Goal: Information Seeking & Learning: Get advice/opinions

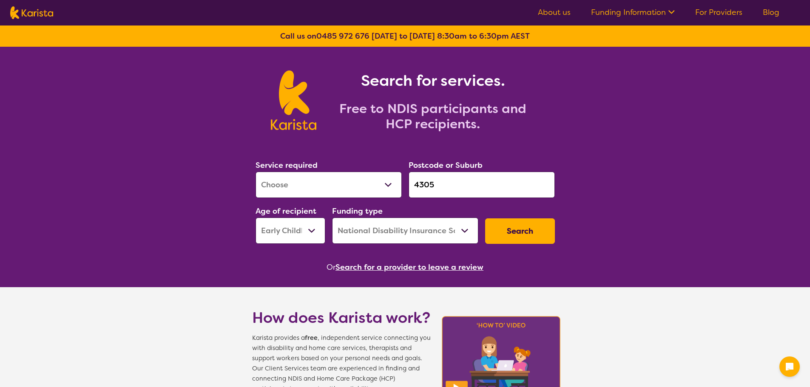
select select "[MEDICAL_DATA]"
select select "EC"
select select "NDIS"
click at [456, 184] on input "4305" at bounding box center [481, 185] width 146 height 26
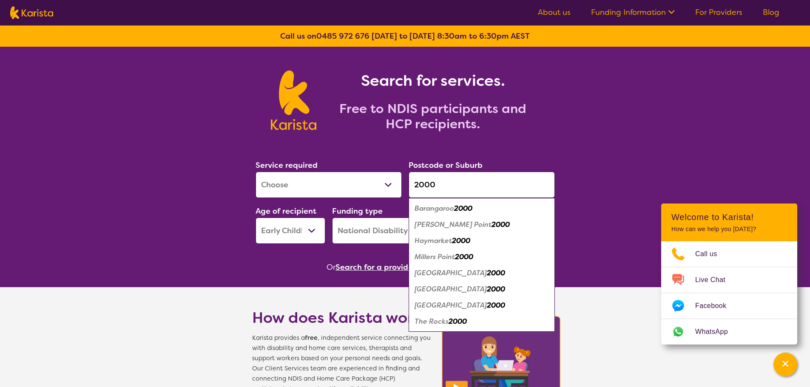
type input "2000"
click at [487, 288] on em "2000" at bounding box center [496, 289] width 18 height 9
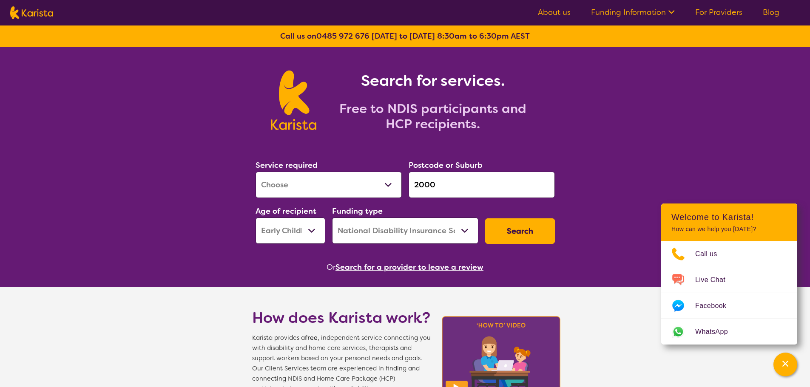
click at [516, 229] on button "Search" at bounding box center [520, 230] width 70 height 25
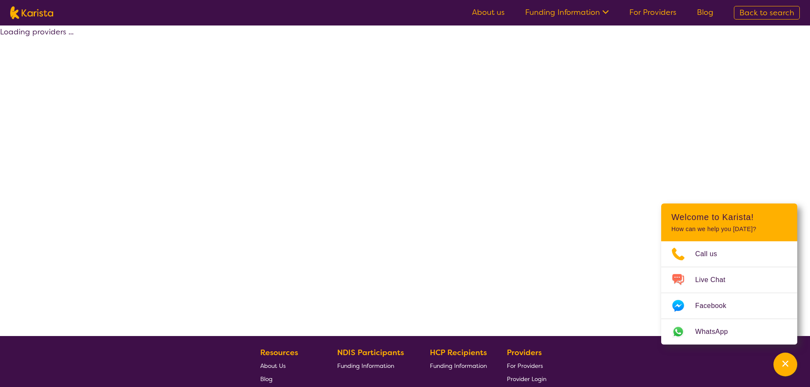
select select "by_score"
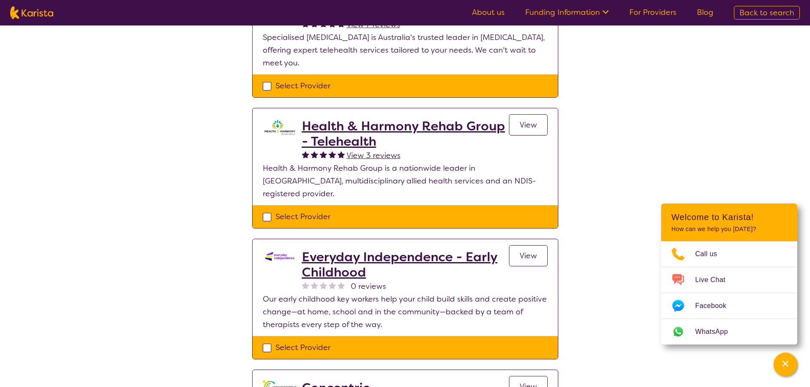
scroll to position [340, 0]
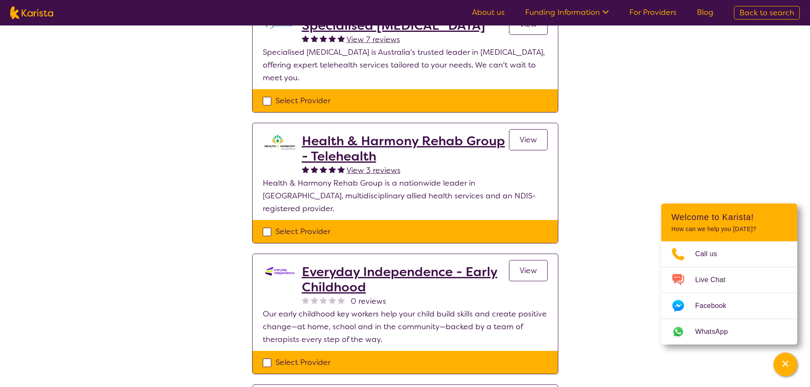
click at [527, 135] on span "View" at bounding box center [527, 140] width 17 height 10
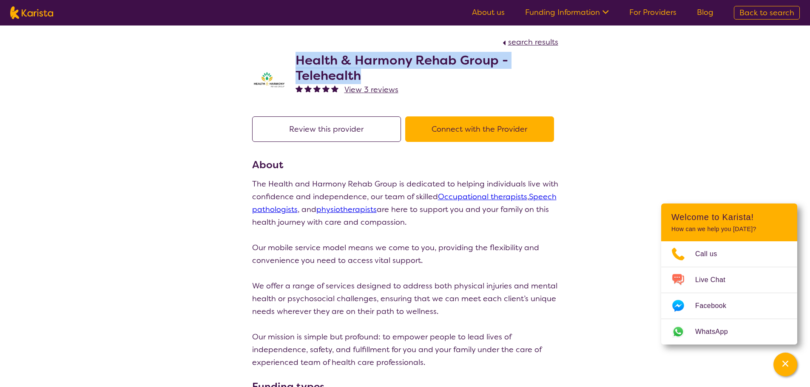
drag, startPoint x: 295, startPoint y: 61, endPoint x: 365, endPoint y: 72, distance: 70.6
click at [365, 72] on h2 "Health & Harmony Rehab Group - Telehealth" at bounding box center [426, 68] width 263 height 31
copy h2 "Health & Harmony Rehab Group - Telehealth"
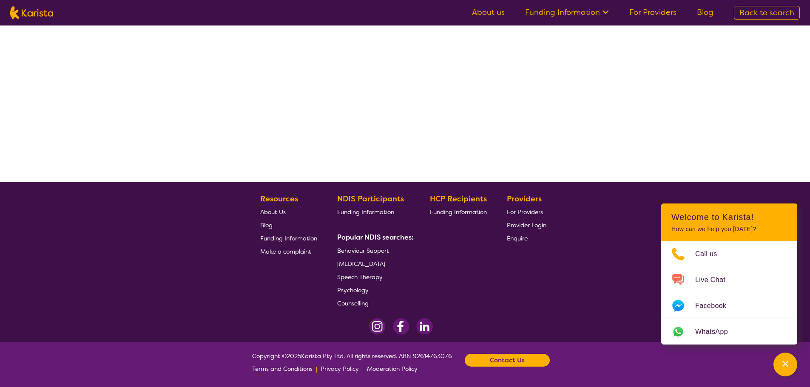
select select "by_score"
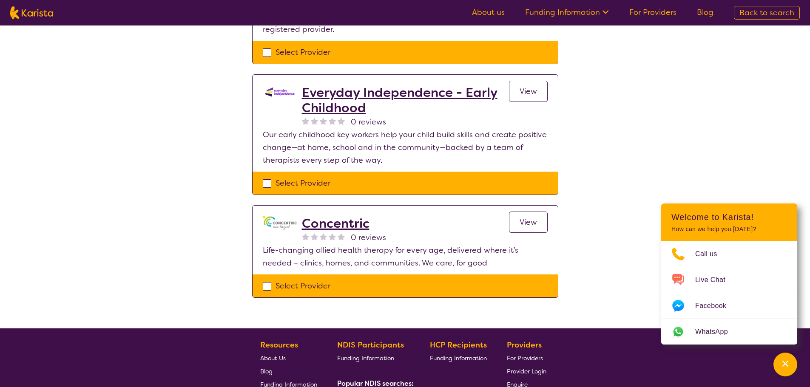
scroll to position [536, 0]
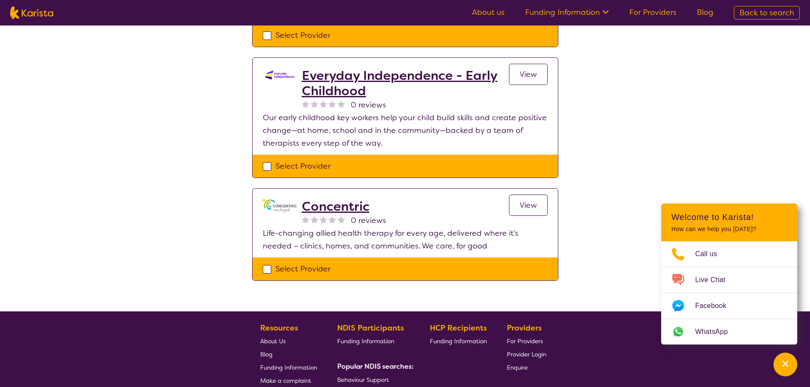
click at [357, 199] on h2 "Concentric" at bounding box center [344, 206] width 84 height 15
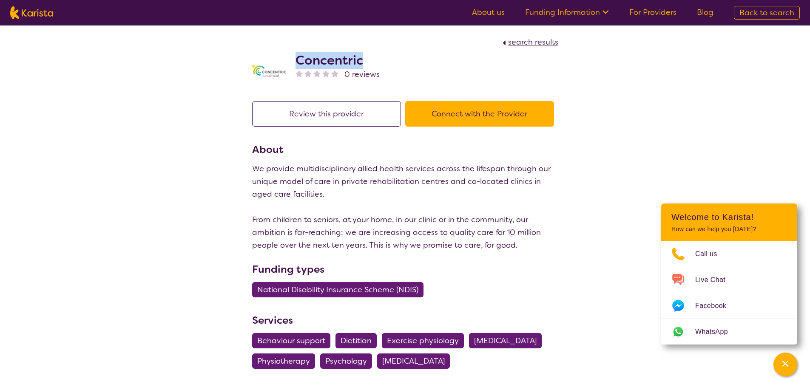
drag, startPoint x: 368, startPoint y: 62, endPoint x: 299, endPoint y: 65, distance: 68.9
click at [299, 65] on h2 "Concentric" at bounding box center [337, 60] width 84 height 15
copy h2 "Concentric"
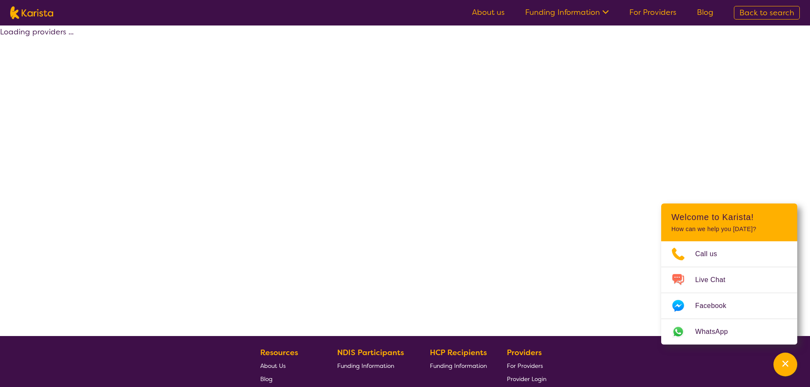
scroll to position [154, 0]
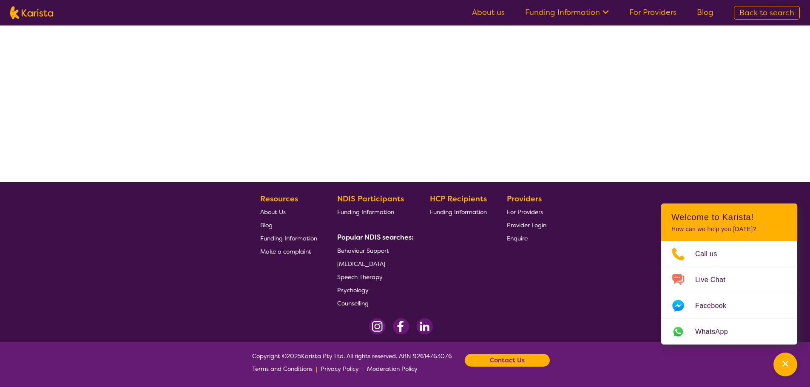
select select "by_score"
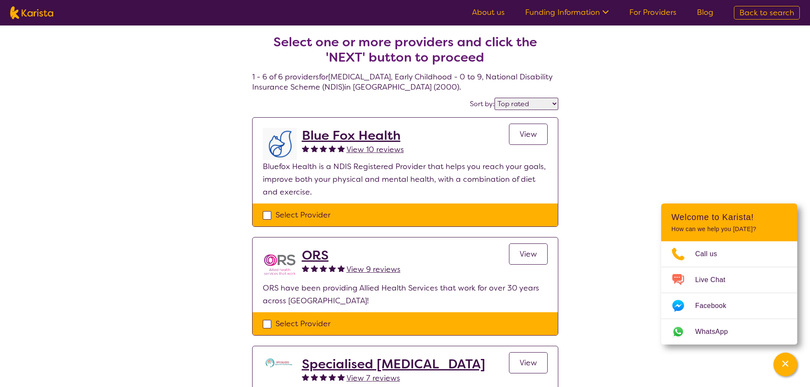
scroll to position [0, 0]
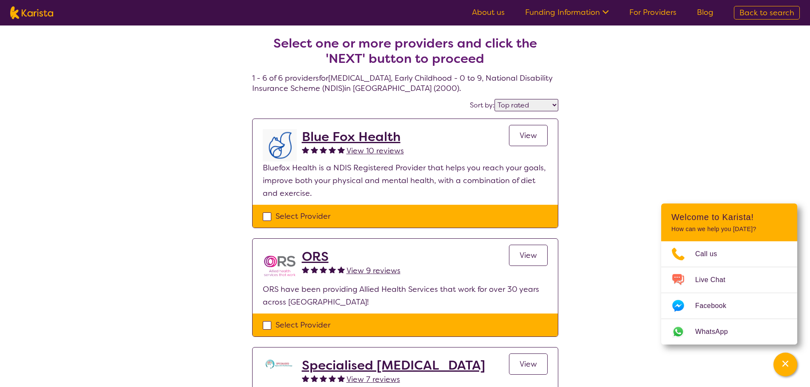
click at [32, 19] on img at bounding box center [31, 12] width 43 height 13
select select "[MEDICAL_DATA]"
select select "EC"
select select "NDIS"
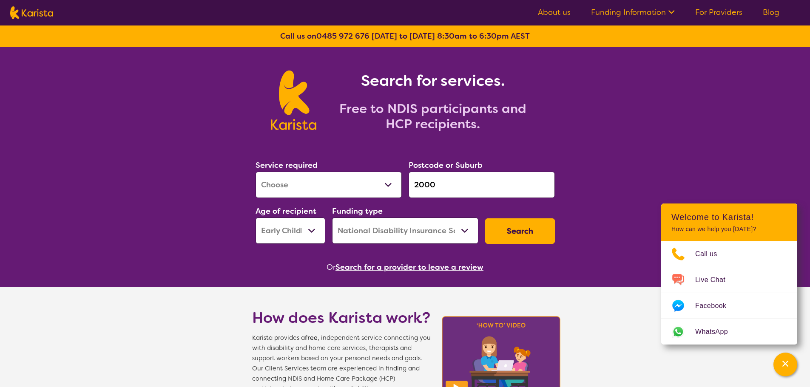
click at [451, 190] on input "2000" at bounding box center [481, 185] width 146 height 26
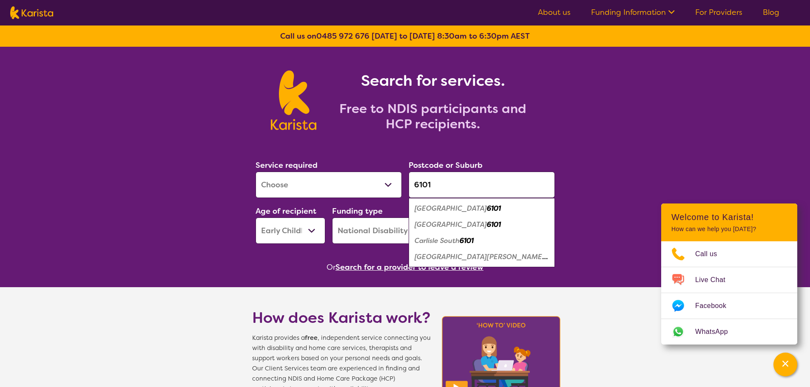
type input "6101"
click at [451, 256] on em "[GEOGRAPHIC_DATA][PERSON_NAME]" at bounding box center [480, 256] width 133 height 9
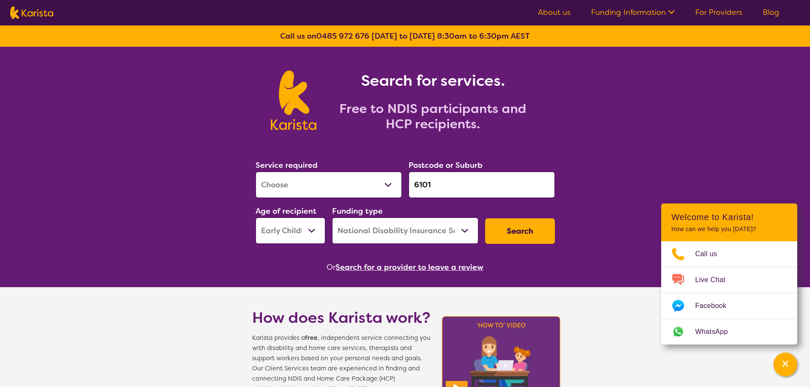
click at [518, 237] on button "Search" at bounding box center [520, 230] width 70 height 25
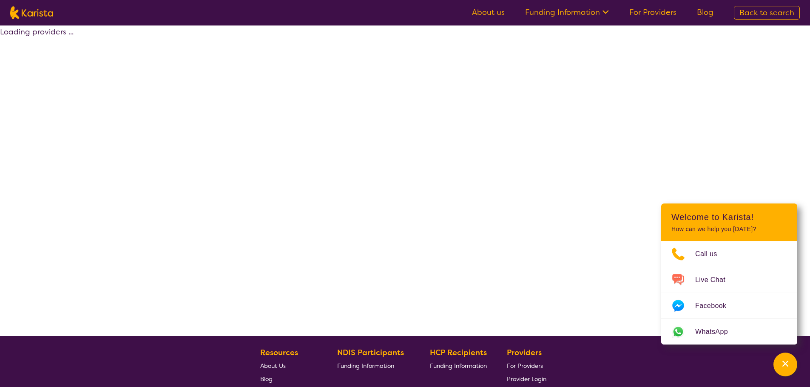
select select "by_score"
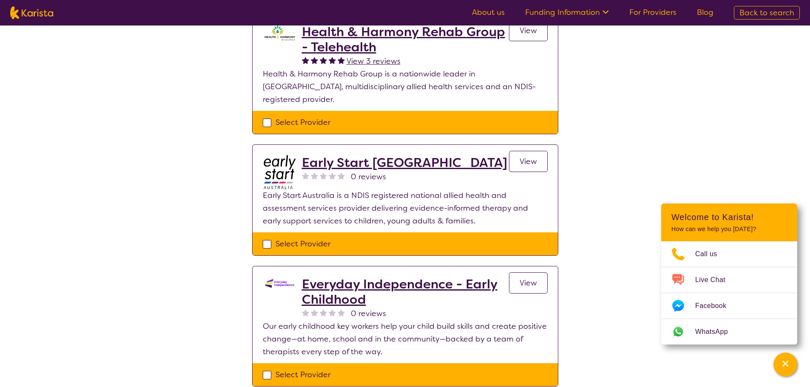
scroll to position [212, 0]
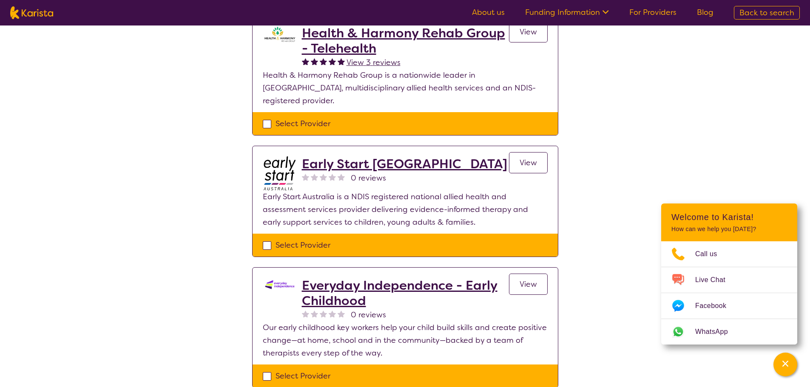
click at [394, 156] on h2 "Early Start [GEOGRAPHIC_DATA]" at bounding box center [404, 163] width 205 height 15
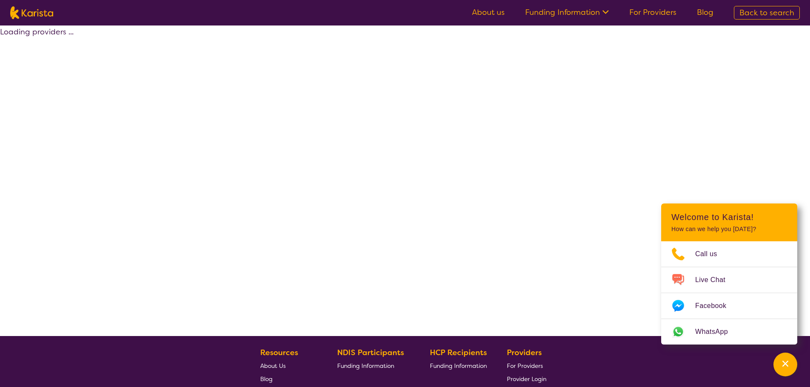
scroll to position [154, 0]
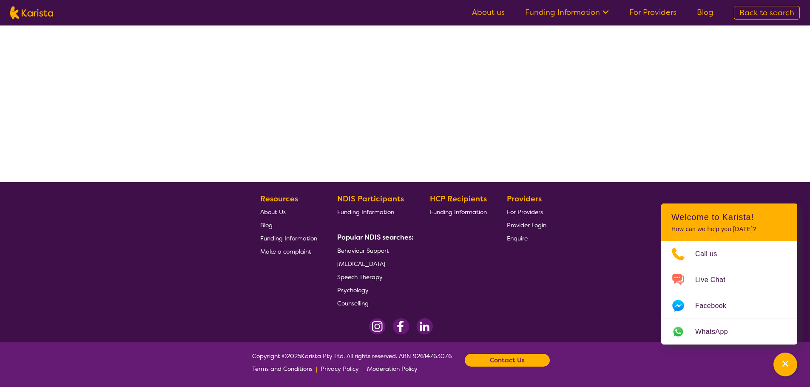
select select "by_score"
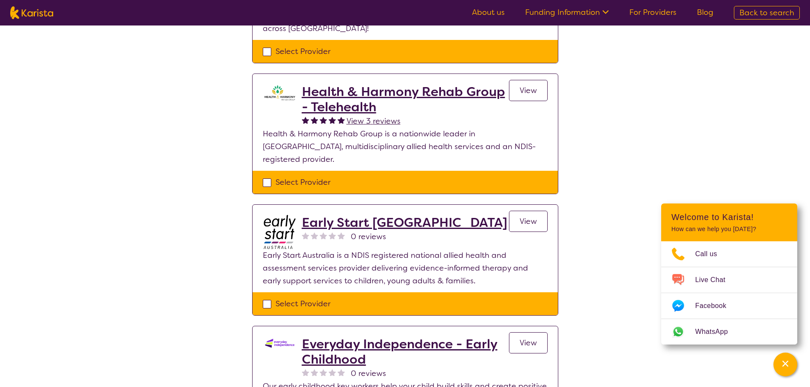
scroll to position [0, 0]
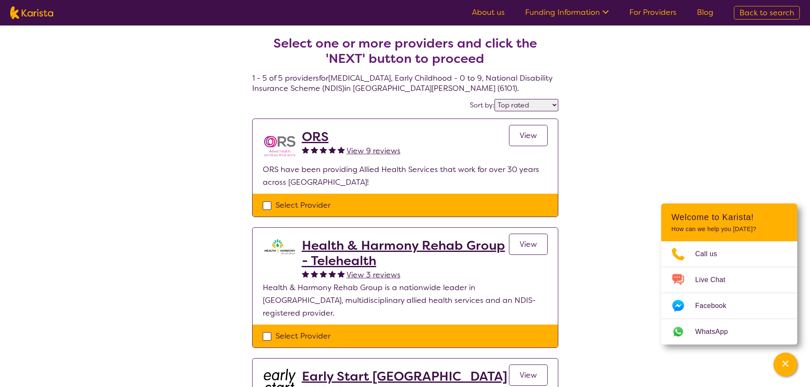
click at [765, 12] on span "Back to search" at bounding box center [766, 13] width 55 height 10
select select "[MEDICAL_DATA]"
select select "EC"
select select "NDIS"
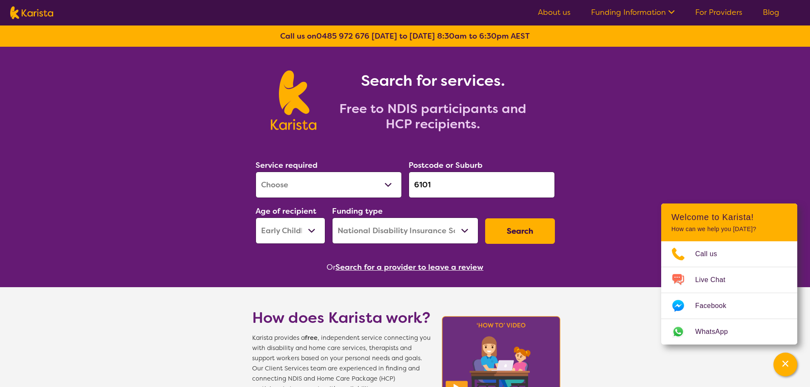
click at [478, 183] on input "6101" at bounding box center [481, 185] width 146 height 26
click at [444, 175] on input "search" at bounding box center [481, 185] width 146 height 26
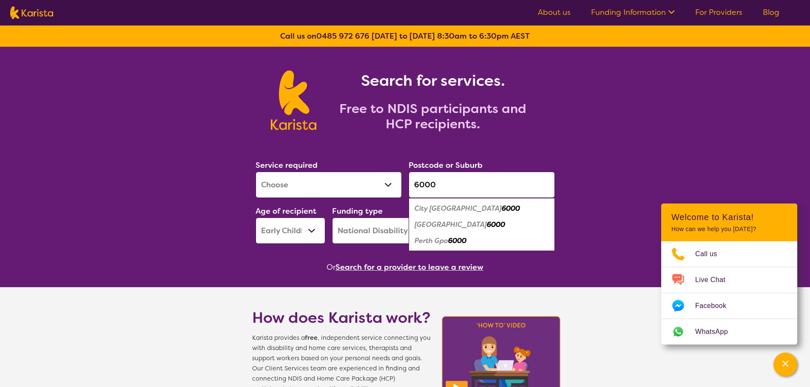
type input "6000"
click at [487, 227] on em "6000" at bounding box center [496, 224] width 18 height 9
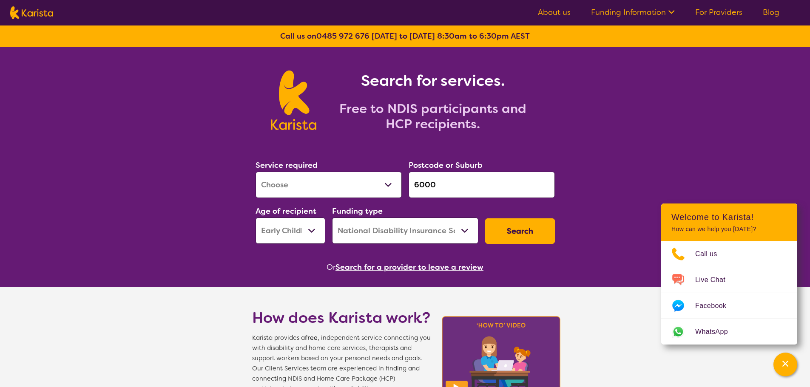
click at [508, 228] on button "Search" at bounding box center [520, 230] width 70 height 25
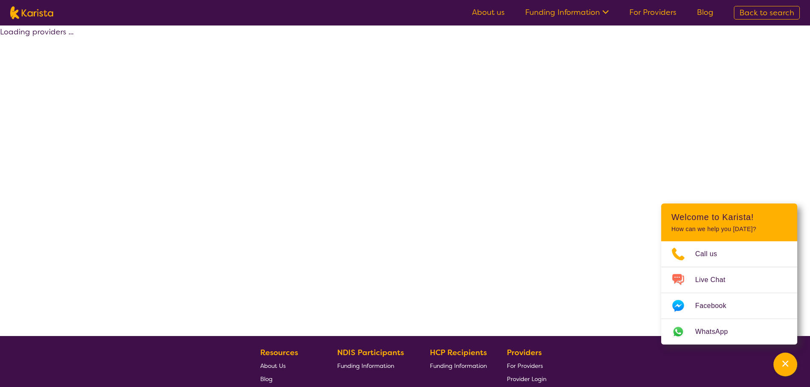
select select "by_score"
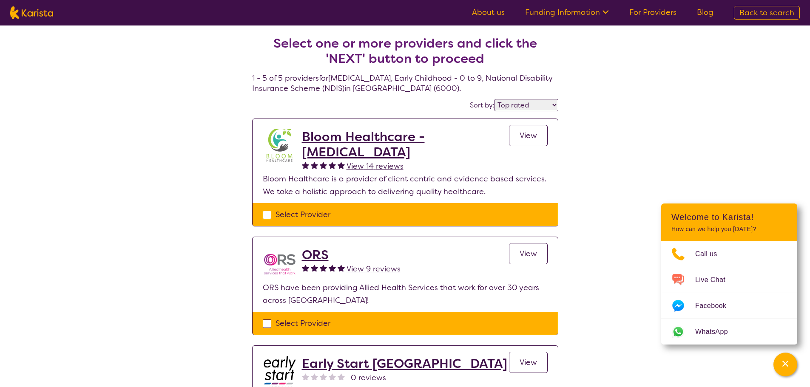
click at [749, 13] on span "Back to search" at bounding box center [766, 13] width 55 height 10
select select "[MEDICAL_DATA]"
select select "EC"
select select "NDIS"
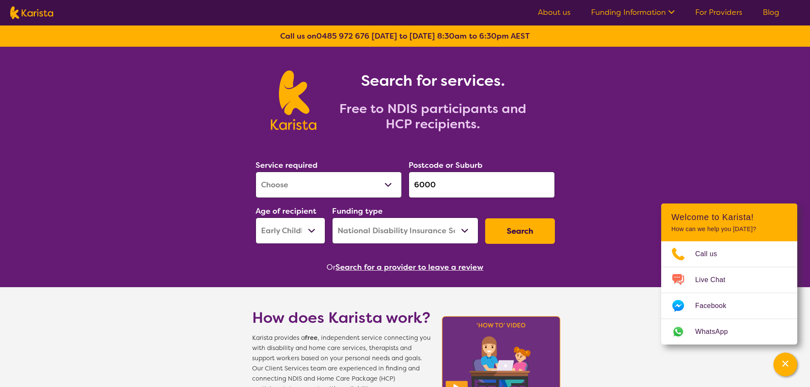
click at [457, 184] on input "6000" at bounding box center [481, 185] width 146 height 26
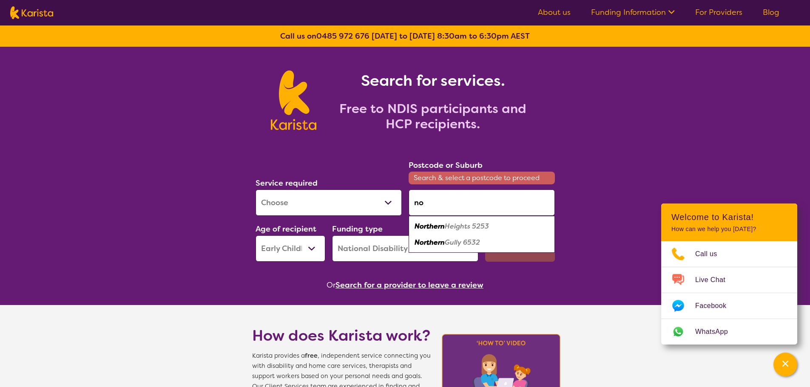
type input "n"
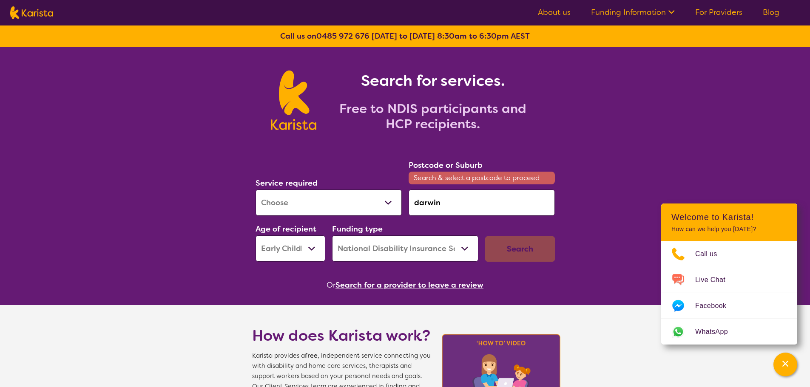
click at [459, 203] on input "darwin" at bounding box center [481, 203] width 146 height 26
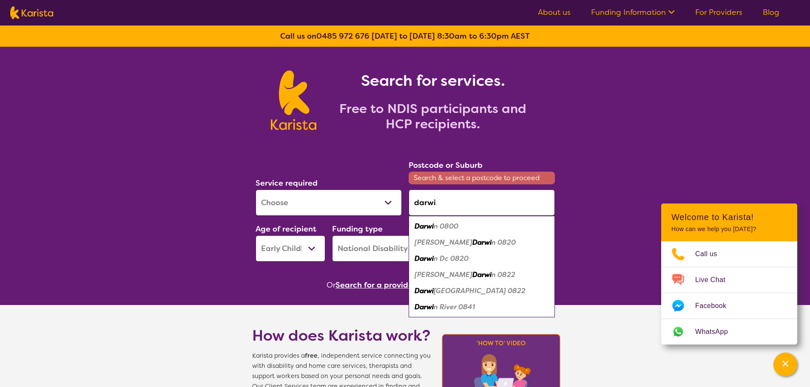
click at [430, 227] on em "Darwi" at bounding box center [423, 226] width 19 height 9
type input "0800"
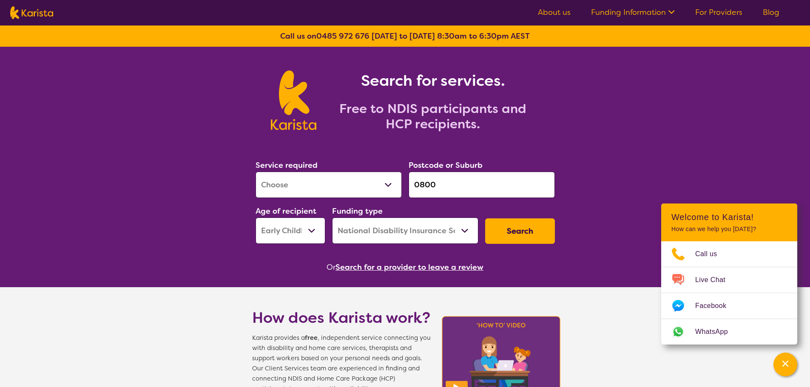
click at [519, 229] on button "Search" at bounding box center [520, 230] width 70 height 25
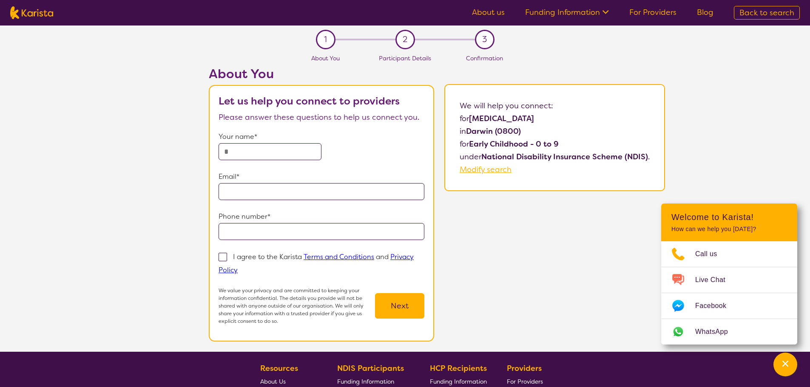
select select "[MEDICAL_DATA]"
select select "EC"
select select "NDIS"
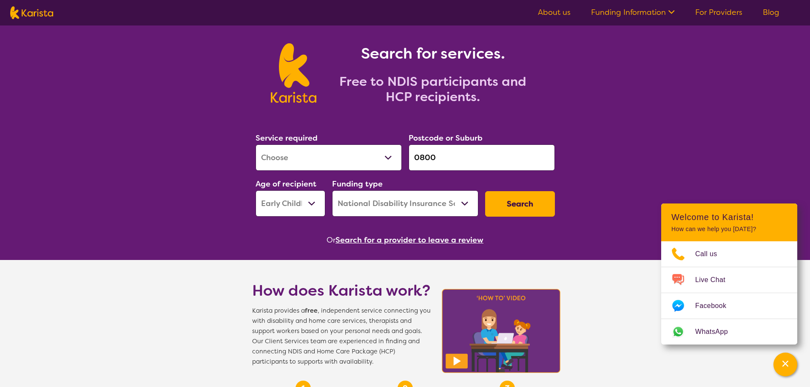
scroll to position [42, 0]
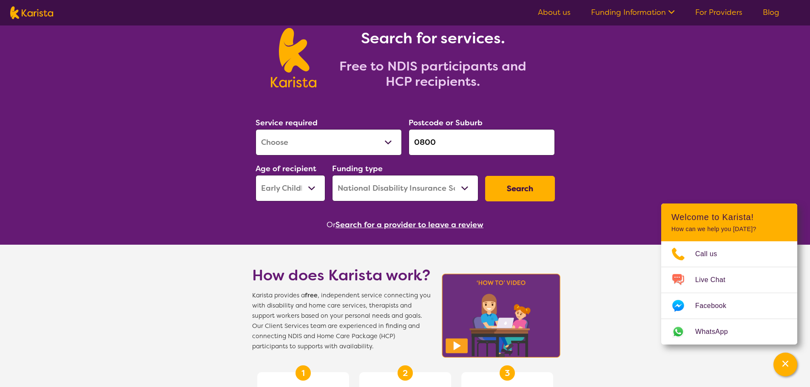
click at [472, 147] on input "0800" at bounding box center [481, 142] width 146 height 26
click at [454, 150] on input "search" at bounding box center [481, 142] width 146 height 26
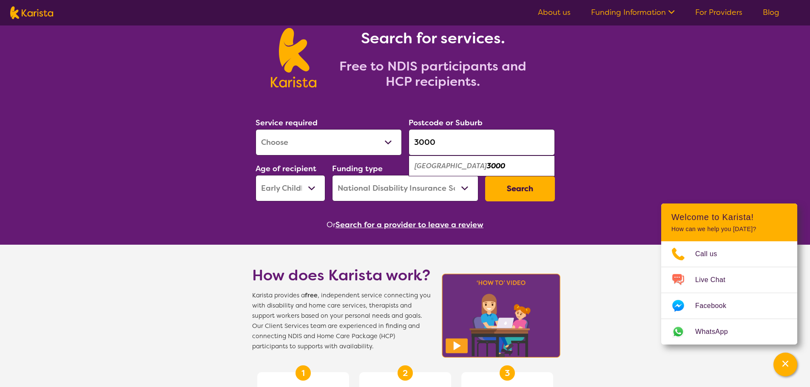
type input "3000"
click at [512, 163] on div "Melbourne 3000" at bounding box center [482, 166] width 138 height 16
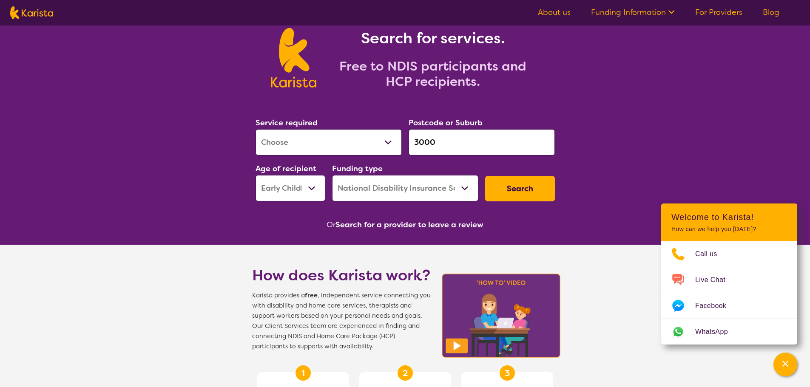
click at [512, 187] on button "Search" at bounding box center [520, 188] width 70 height 25
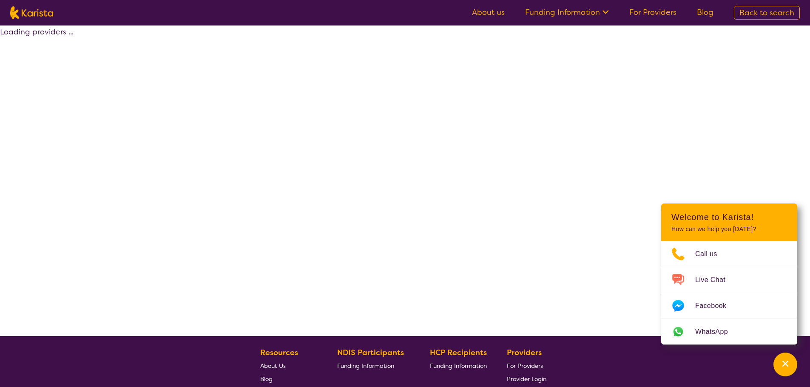
select select "by_score"
